Goal: Information Seeking & Learning: Learn about a topic

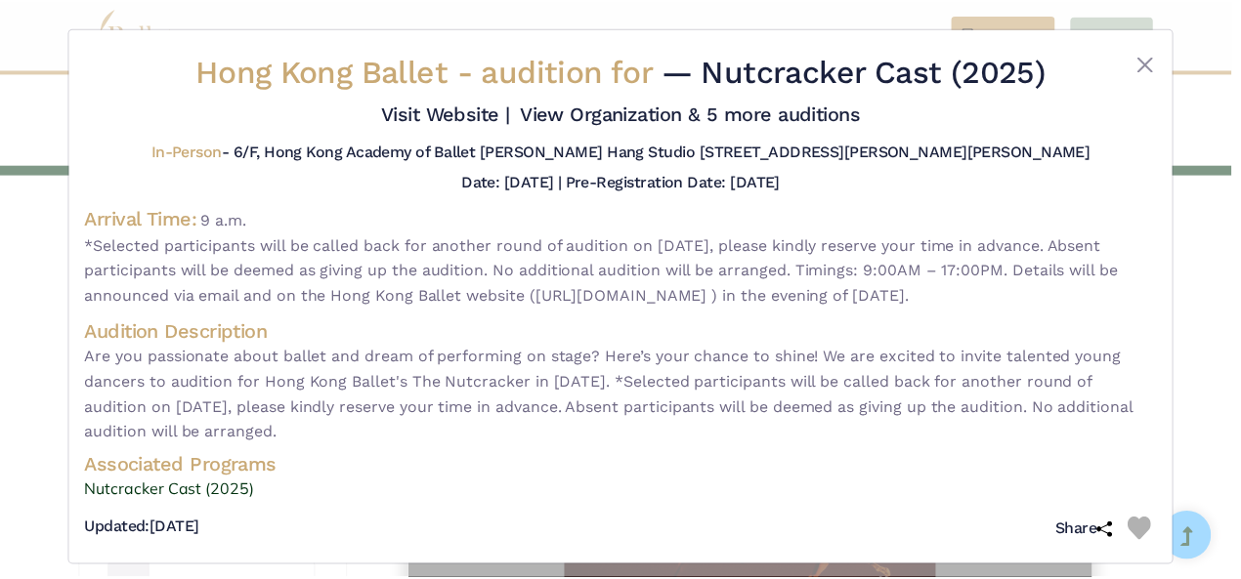
scroll to position [947, 0]
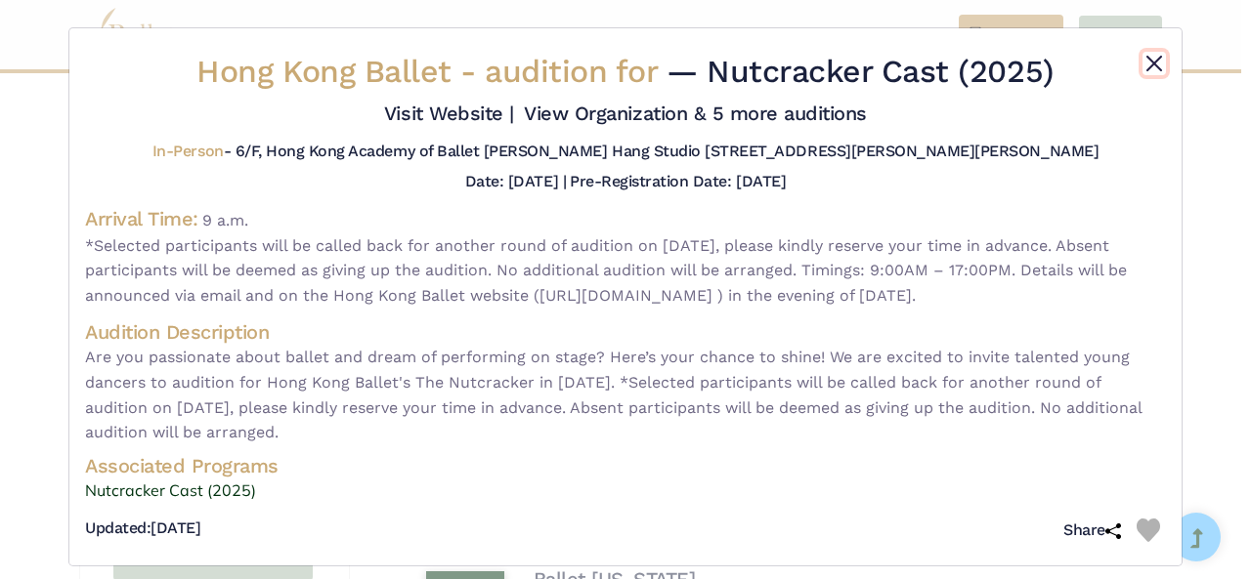
click at [1152, 70] on button "Close" at bounding box center [1153, 63] width 23 height 23
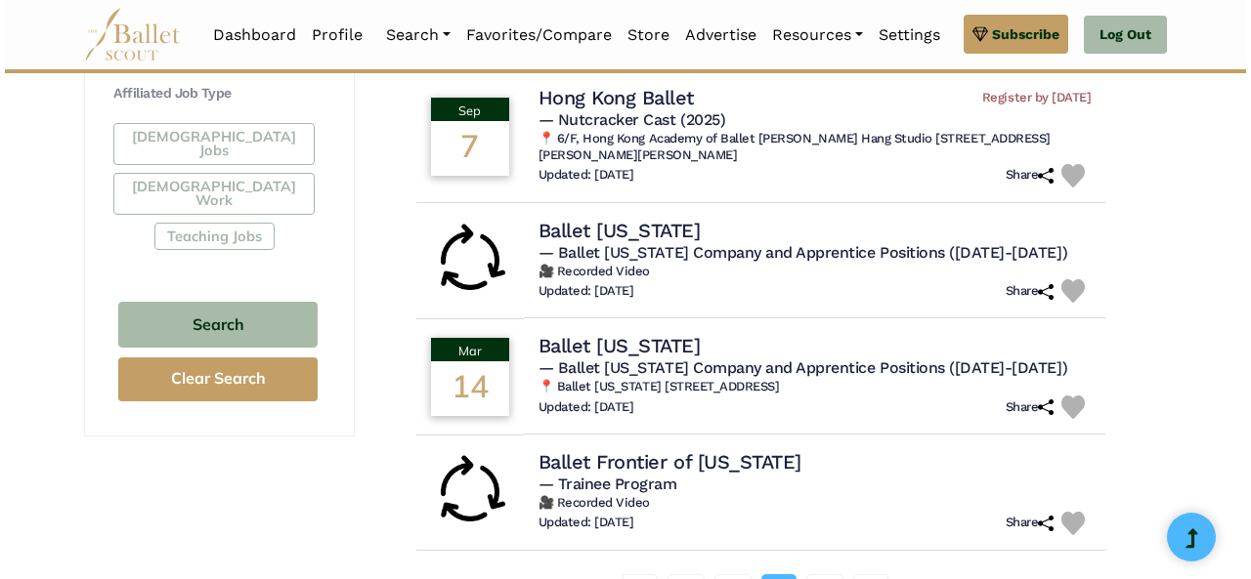
scroll to position [1181, 0]
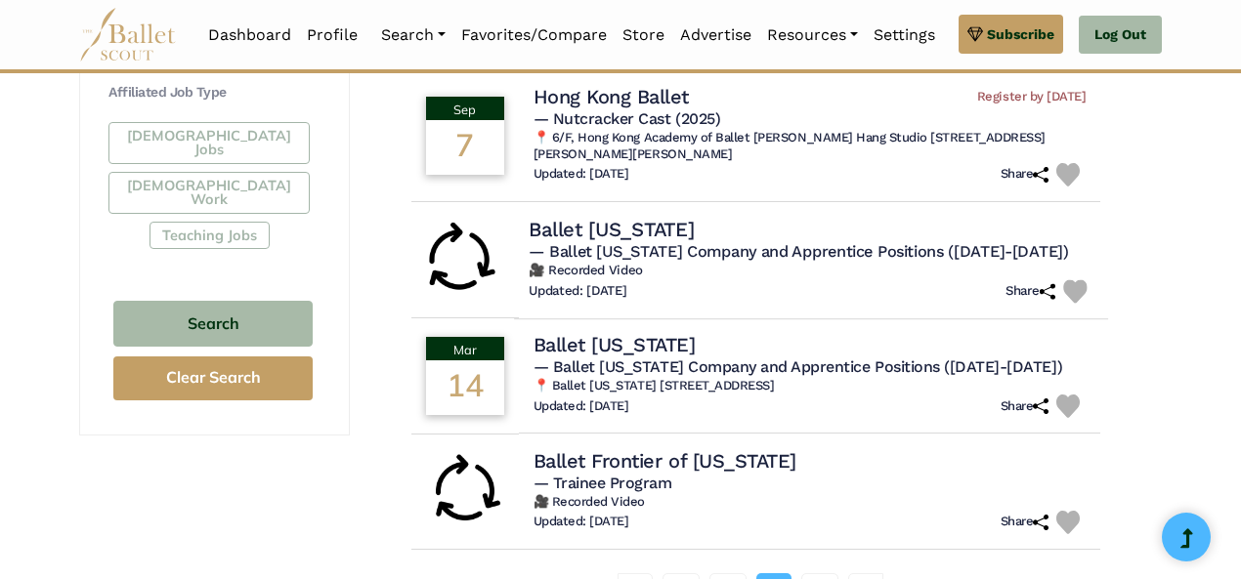
click at [828, 251] on span "— Ballet Idaho Company and Apprentice Positions (2026-2027)" at bounding box center [798, 250] width 539 height 19
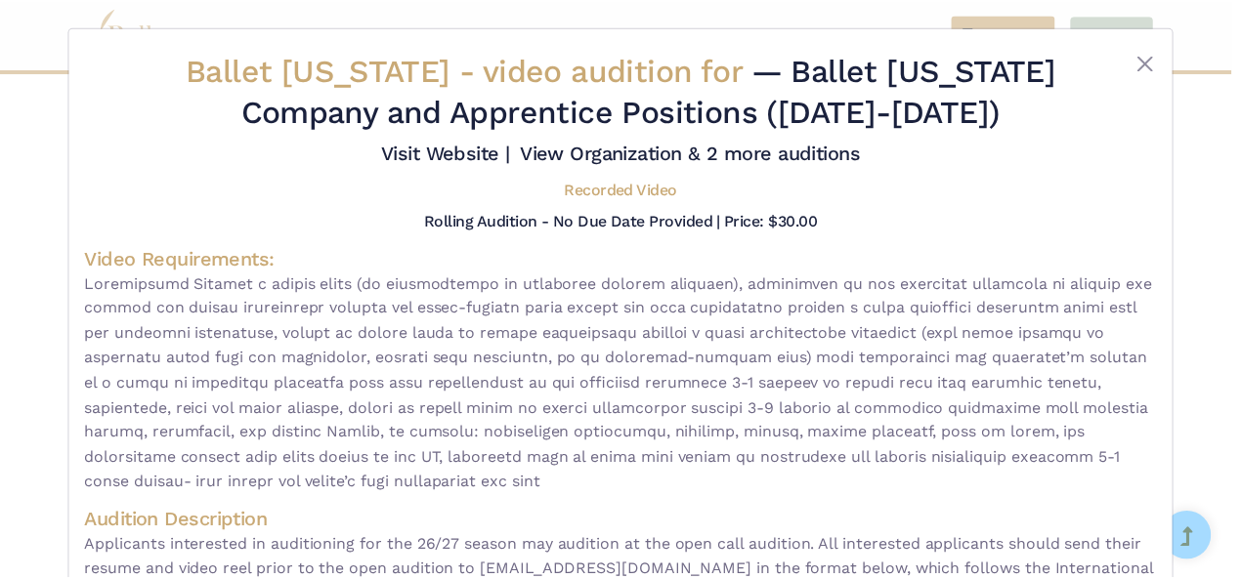
scroll to position [0, 0]
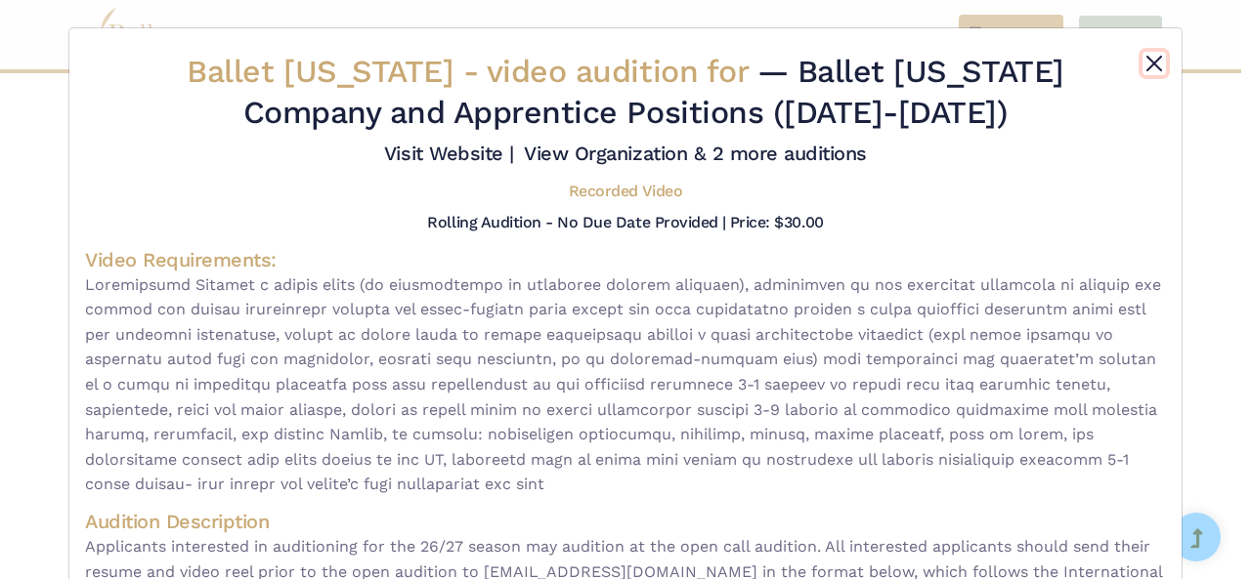
click at [1148, 60] on button "Close" at bounding box center [1153, 63] width 23 height 23
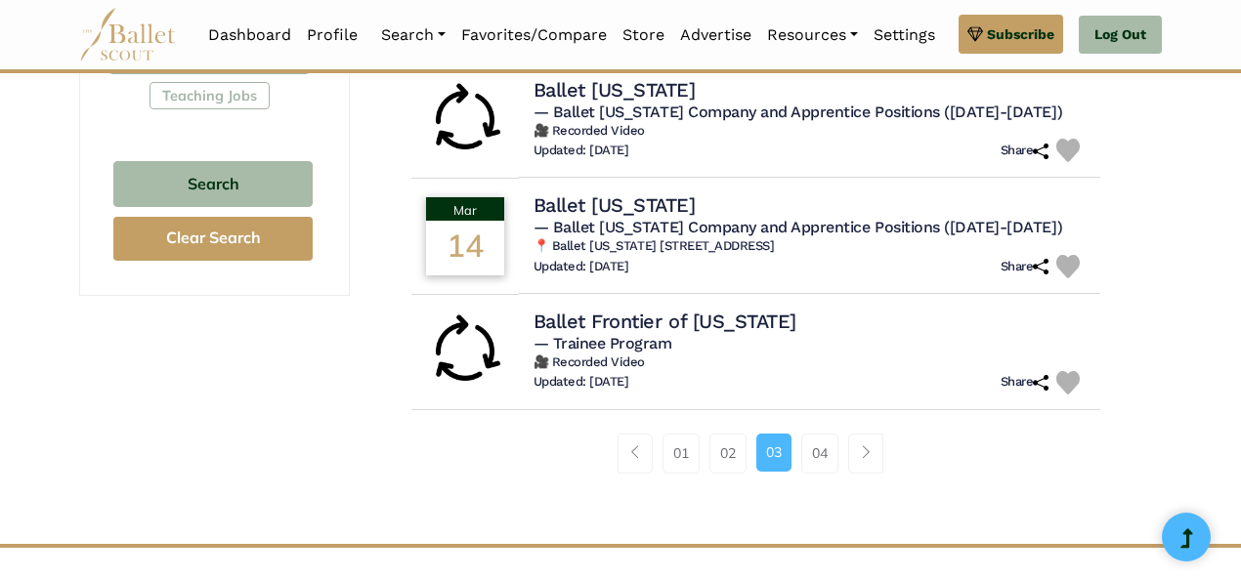
scroll to position [1326, 0]
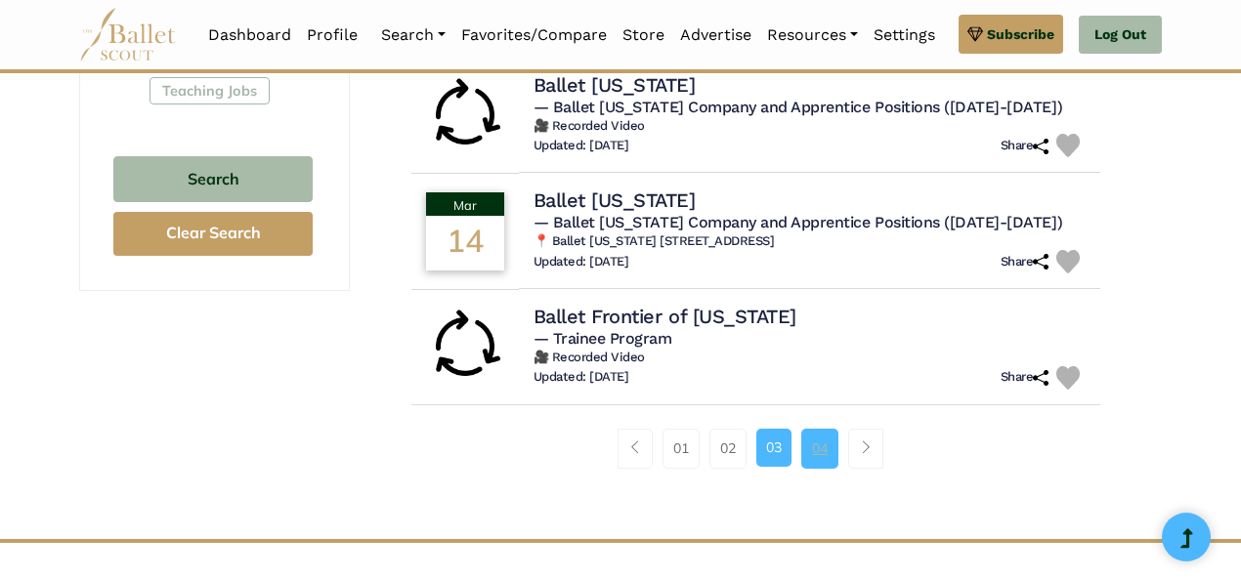
click at [824, 447] on link "04" at bounding box center [819, 448] width 37 height 39
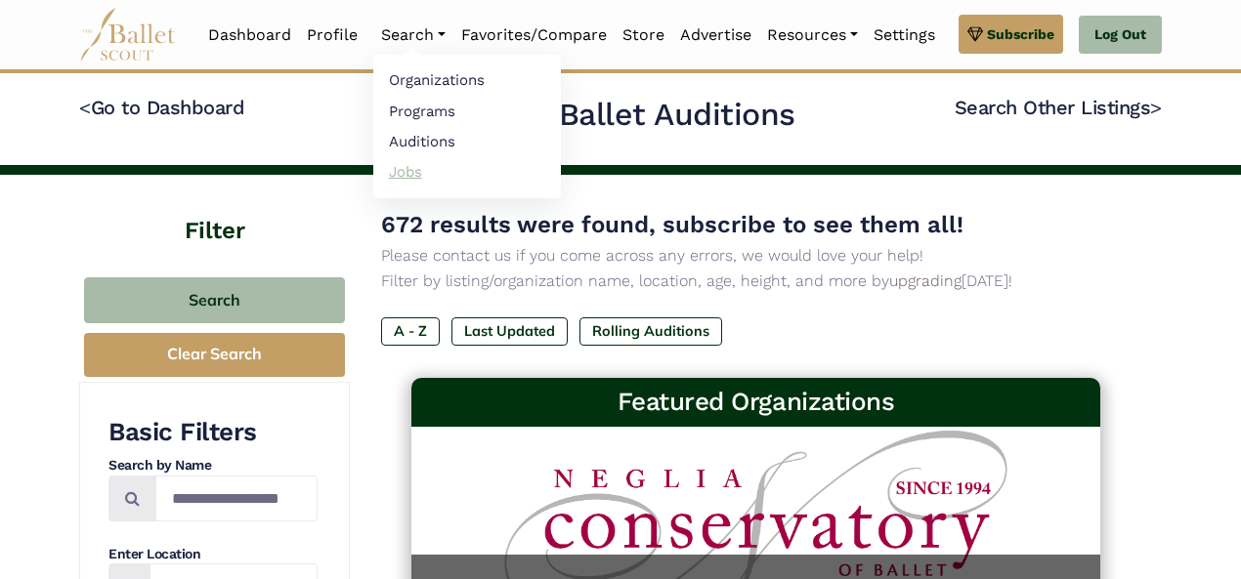
click at [388, 171] on link "Jobs" at bounding box center [467, 171] width 188 height 30
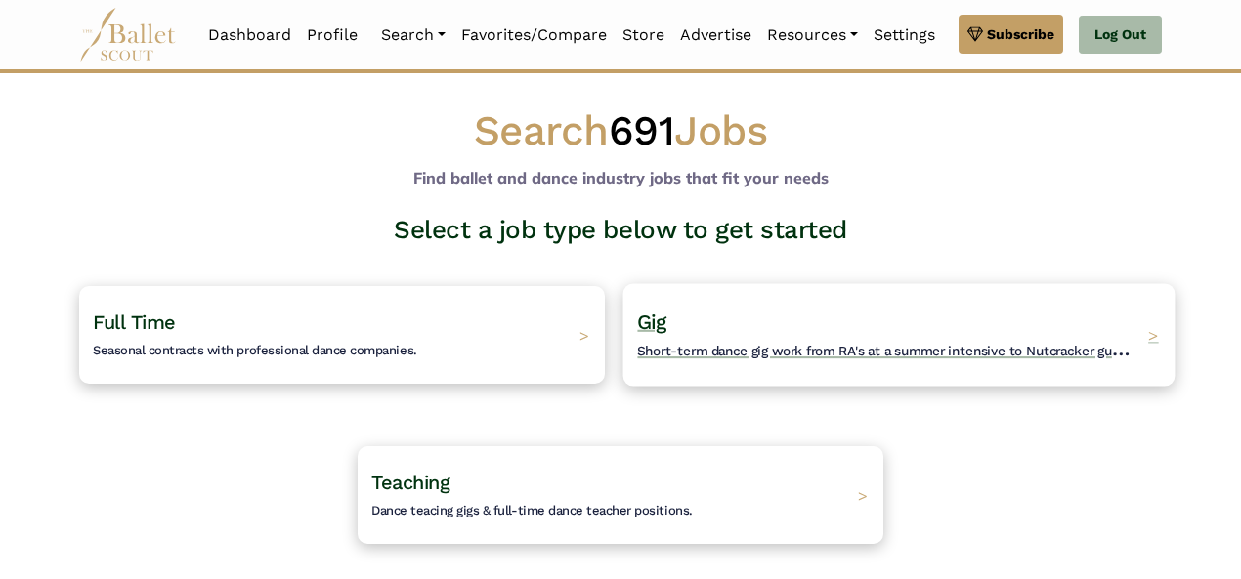
click at [825, 295] on div "Gig Short-term dance gig work from RA's at a summer intensive to Nutcracker gue…" at bounding box center [899, 334] width 552 height 103
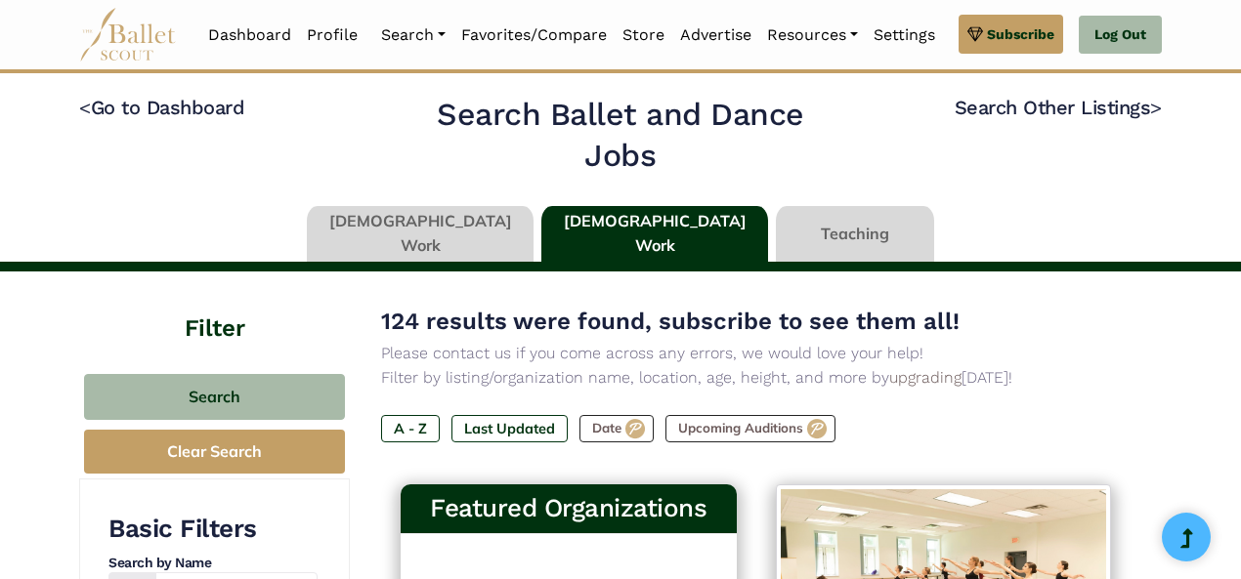
scroll to position [123, 0]
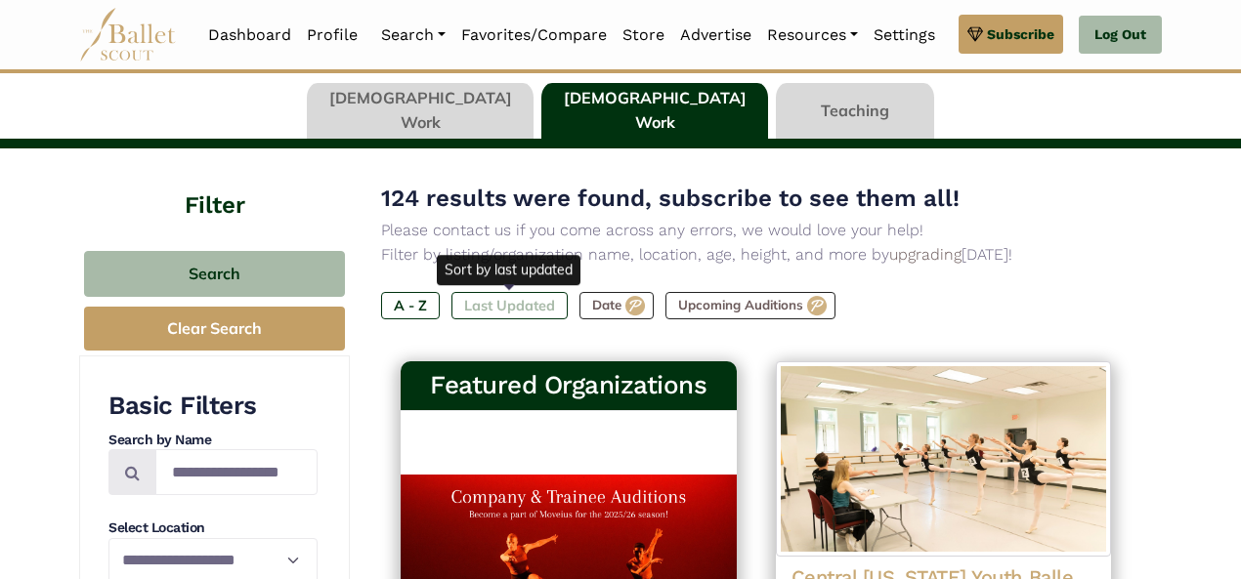
click at [535, 294] on label "Last Updated" at bounding box center [509, 305] width 116 height 27
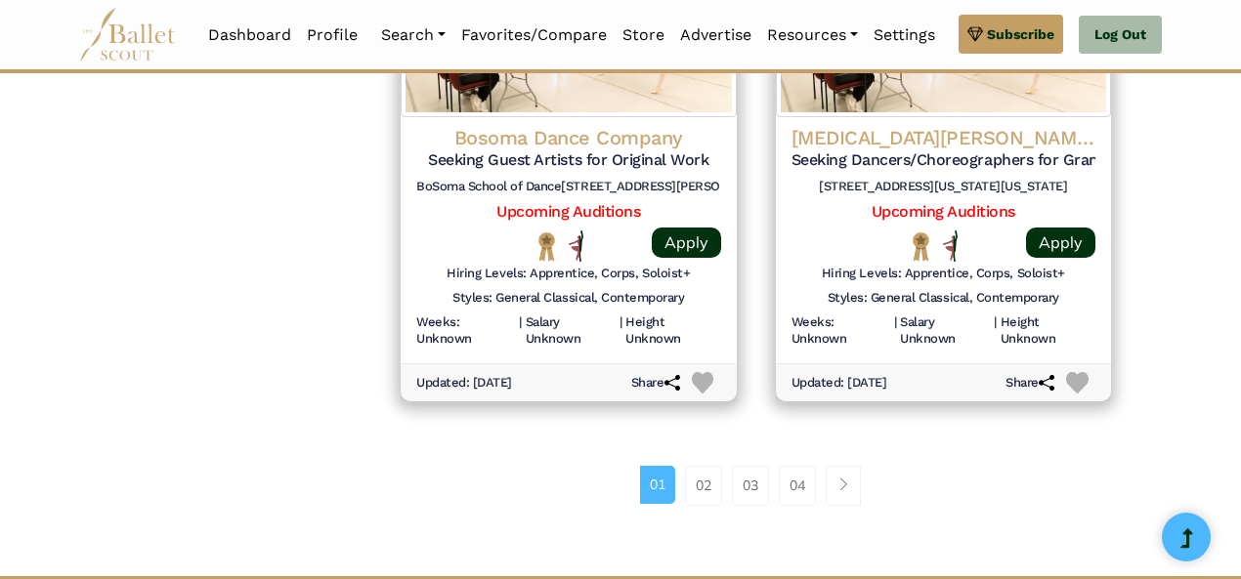
scroll to position [2711, 0]
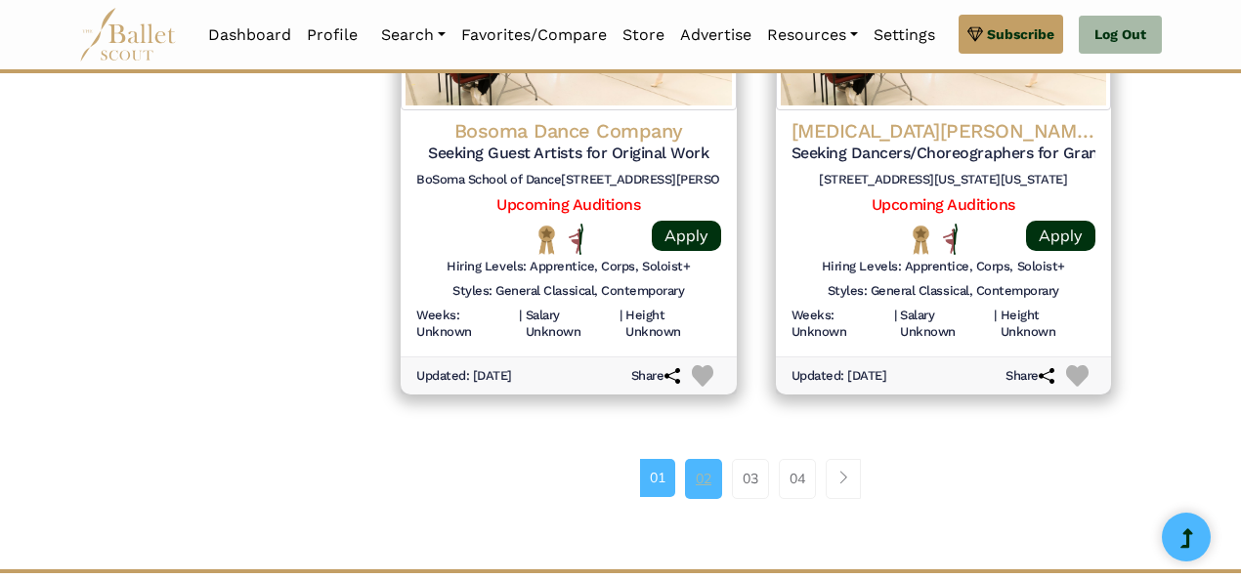
click at [705, 469] on link "02" at bounding box center [703, 478] width 37 height 39
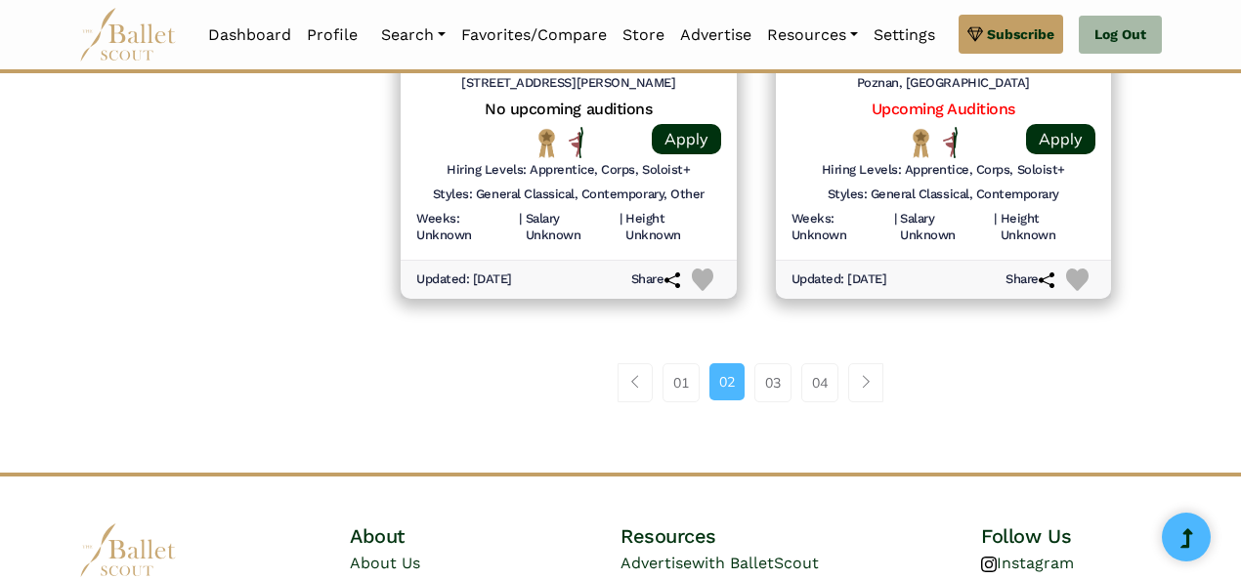
scroll to position [2812, 0]
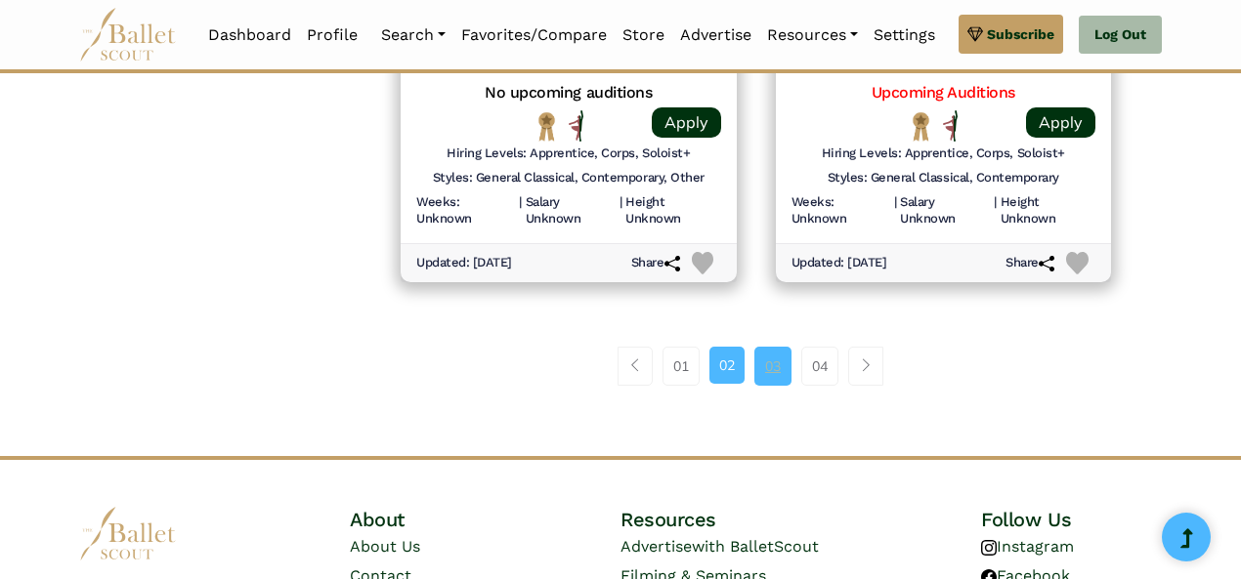
click at [770, 366] on link "03" at bounding box center [772, 366] width 37 height 39
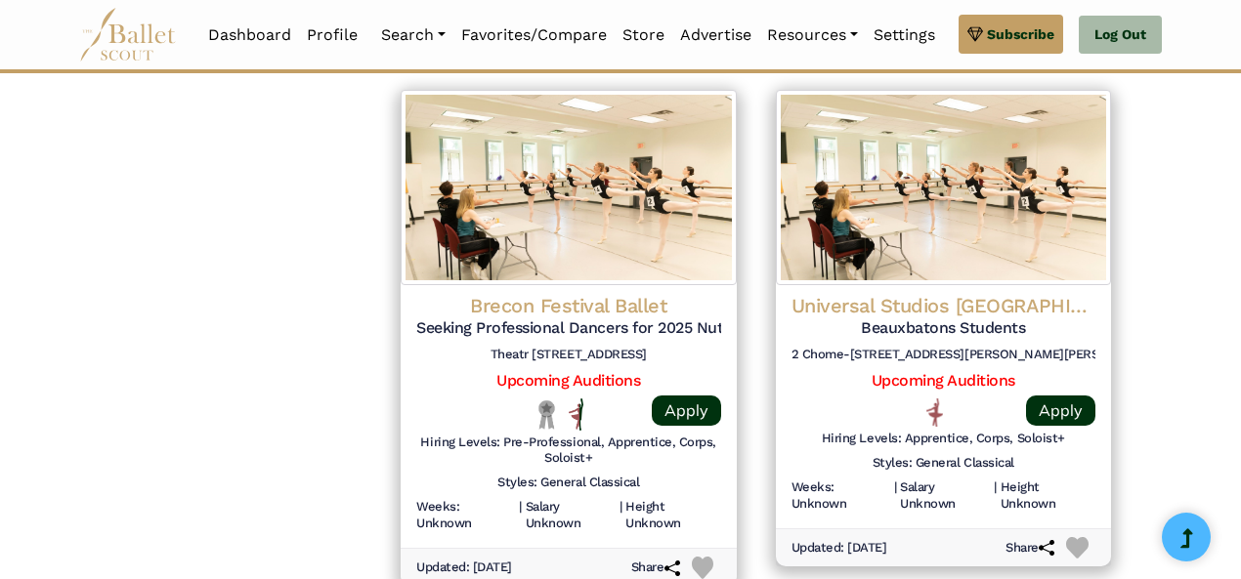
scroll to position [2926, 0]
